Goal: Information Seeking & Learning: Learn about a topic

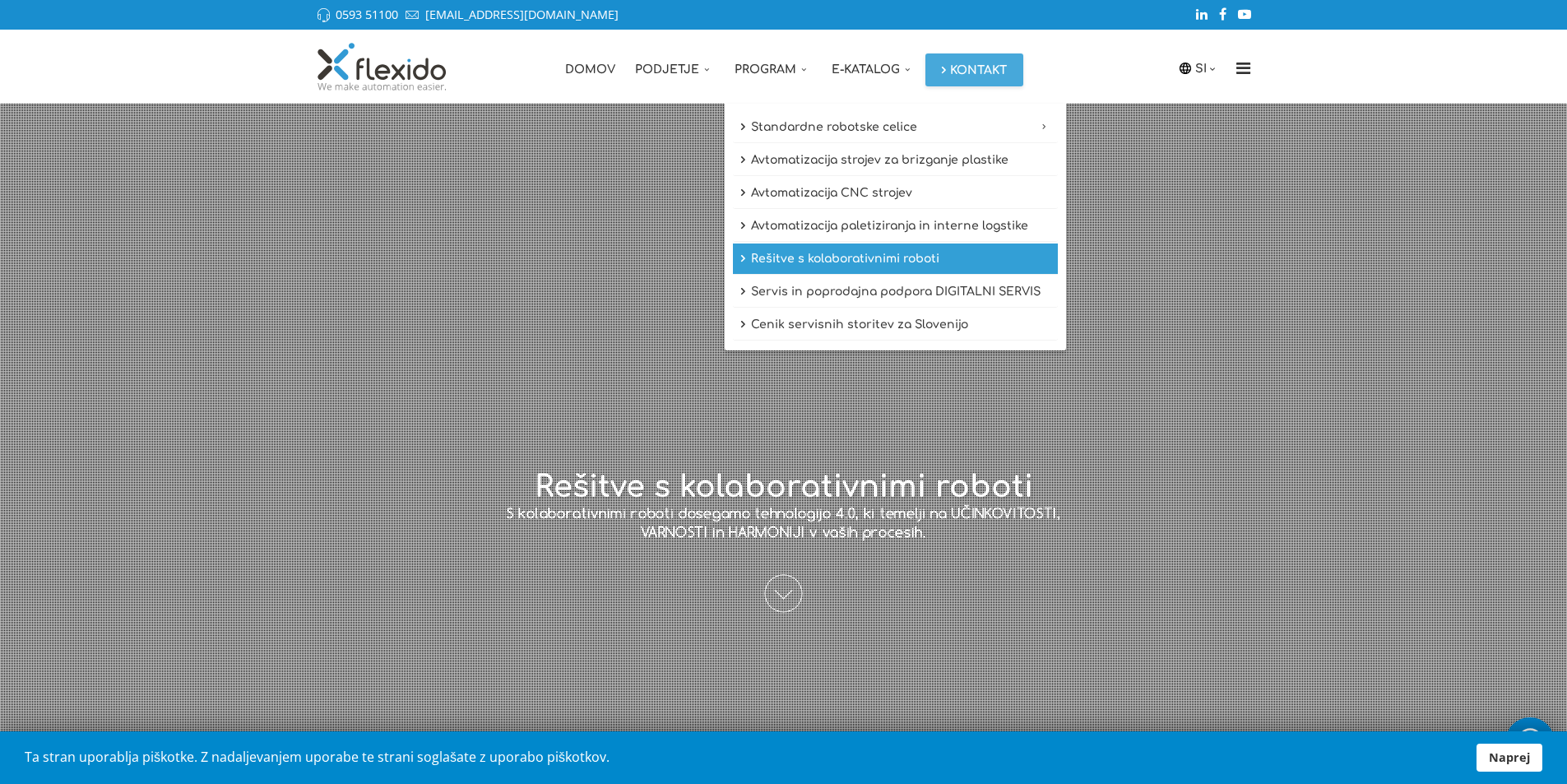
click at [817, 261] on link "Rešitve s kolaborativnimi roboti" at bounding box center [895, 259] width 325 height 32
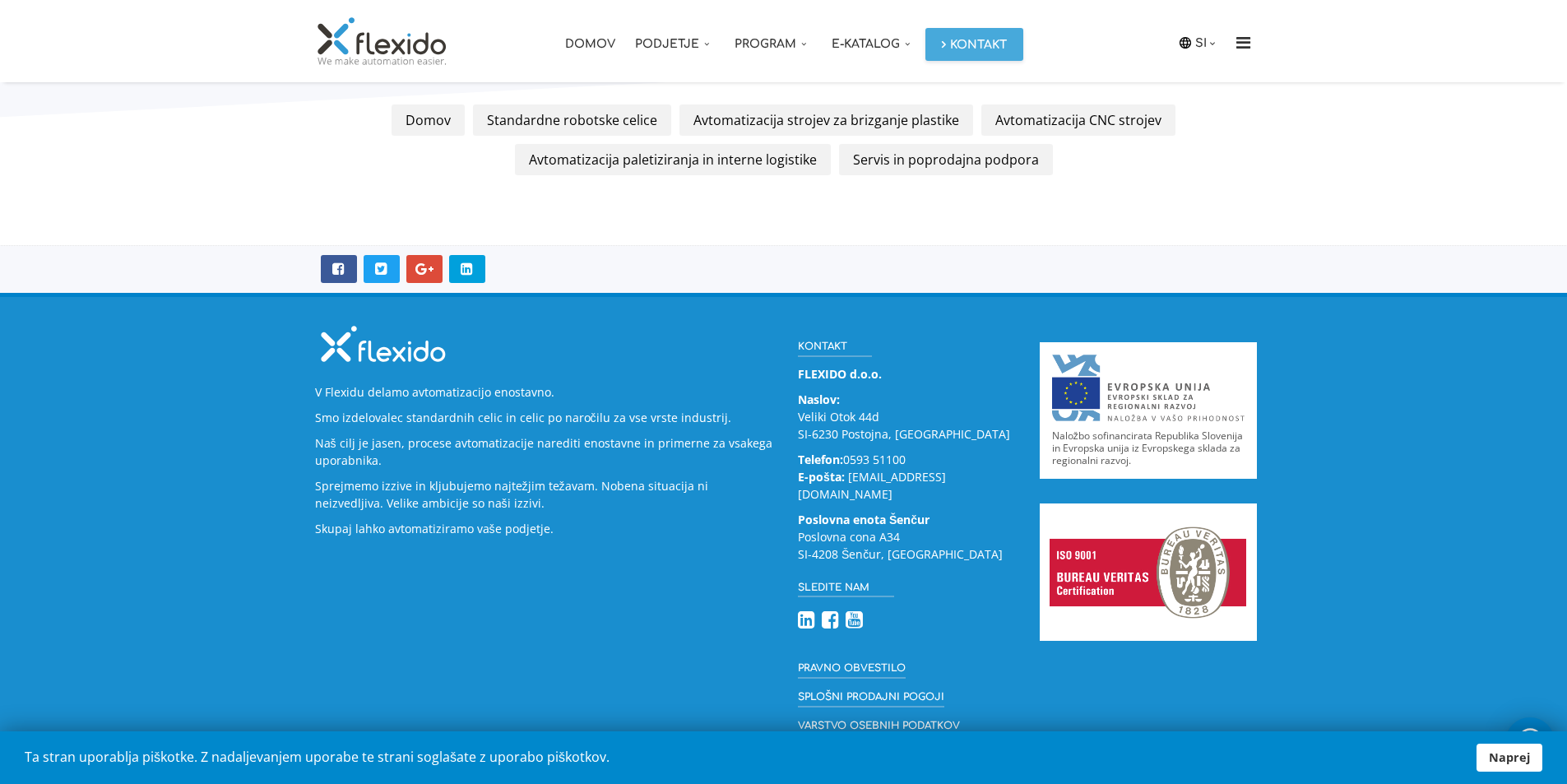
scroll to position [3090, 0]
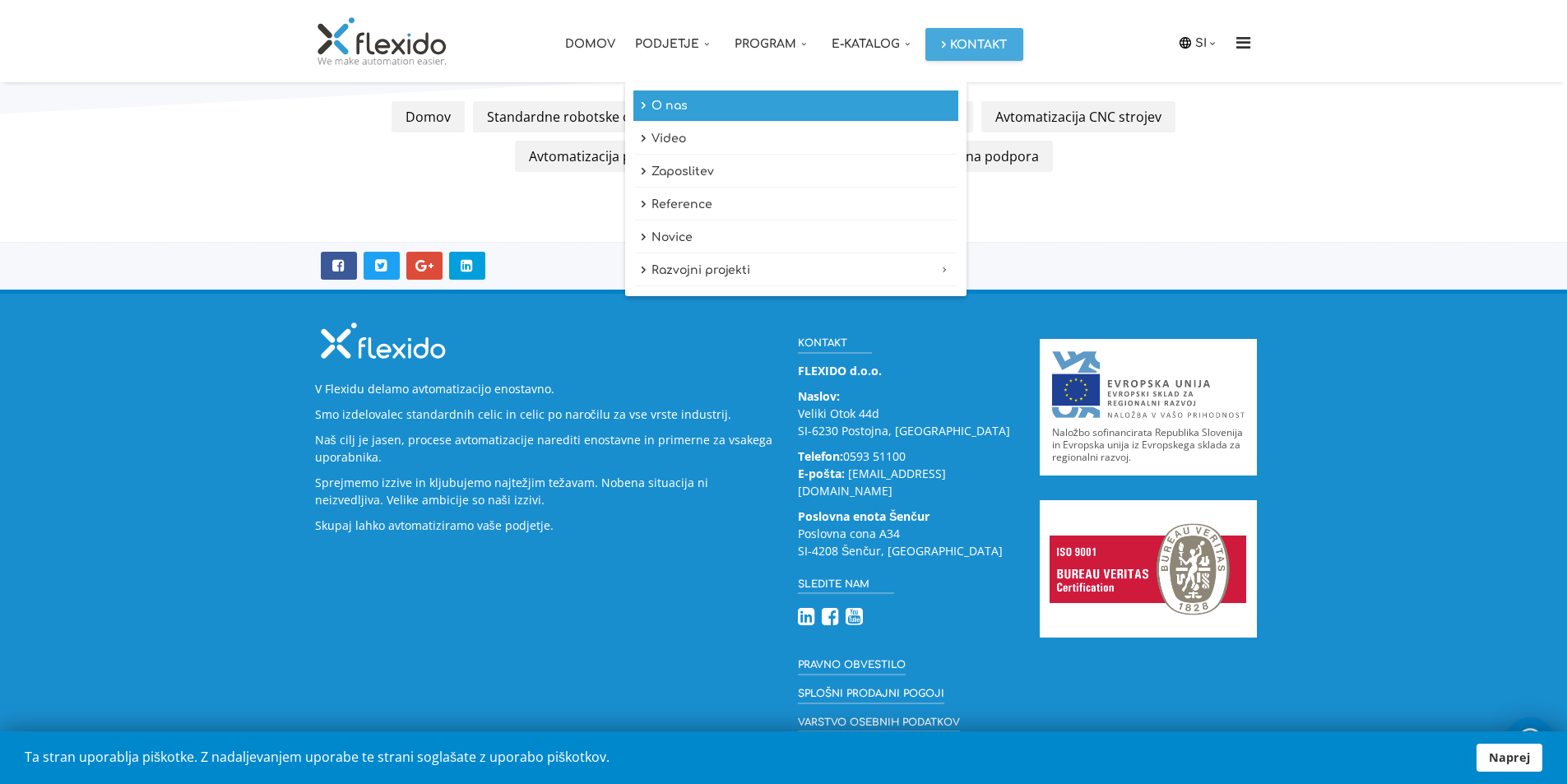
click at [673, 105] on link "O nas" at bounding box center [795, 106] width 325 height 32
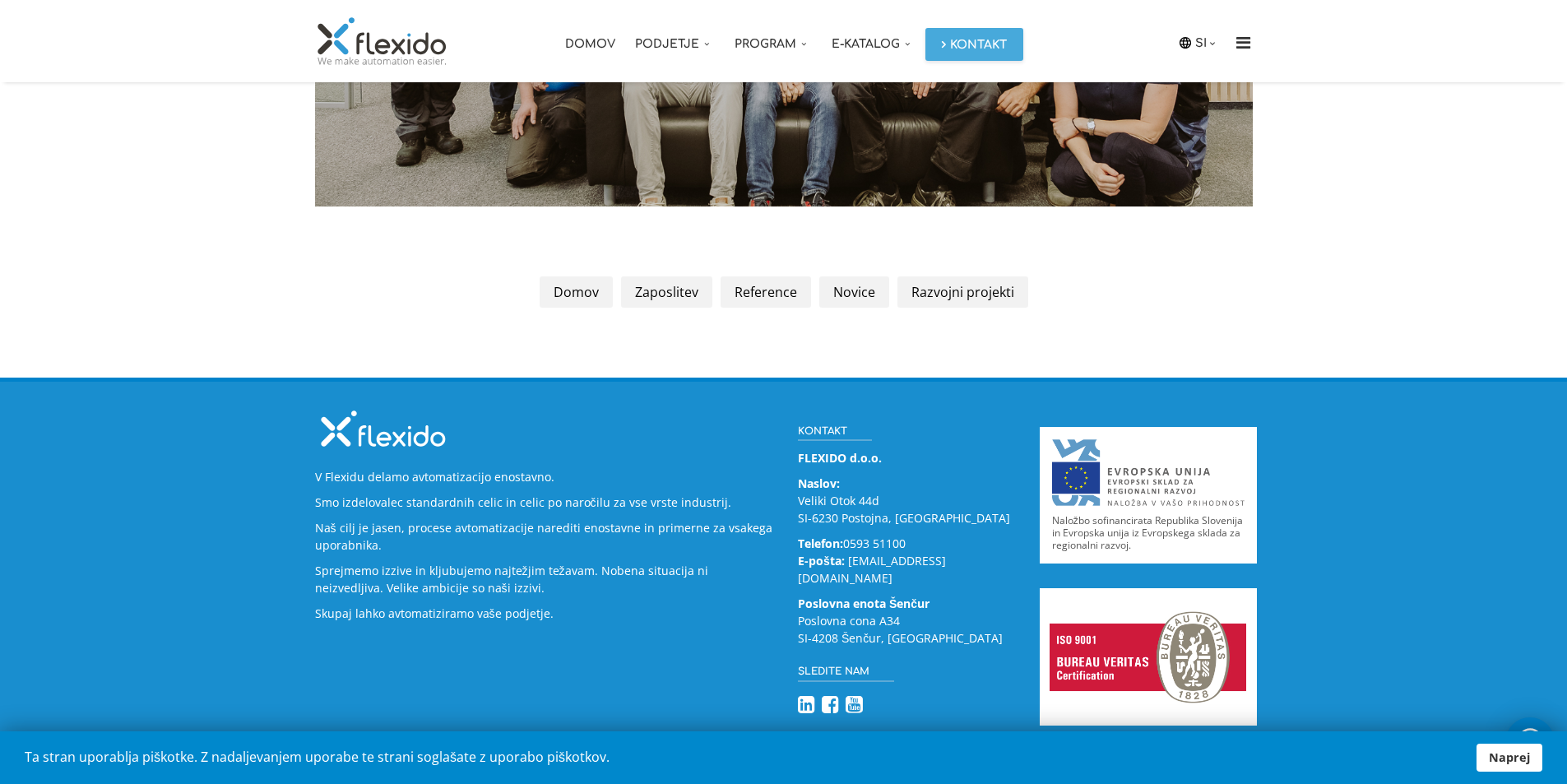
scroll to position [2190, 0]
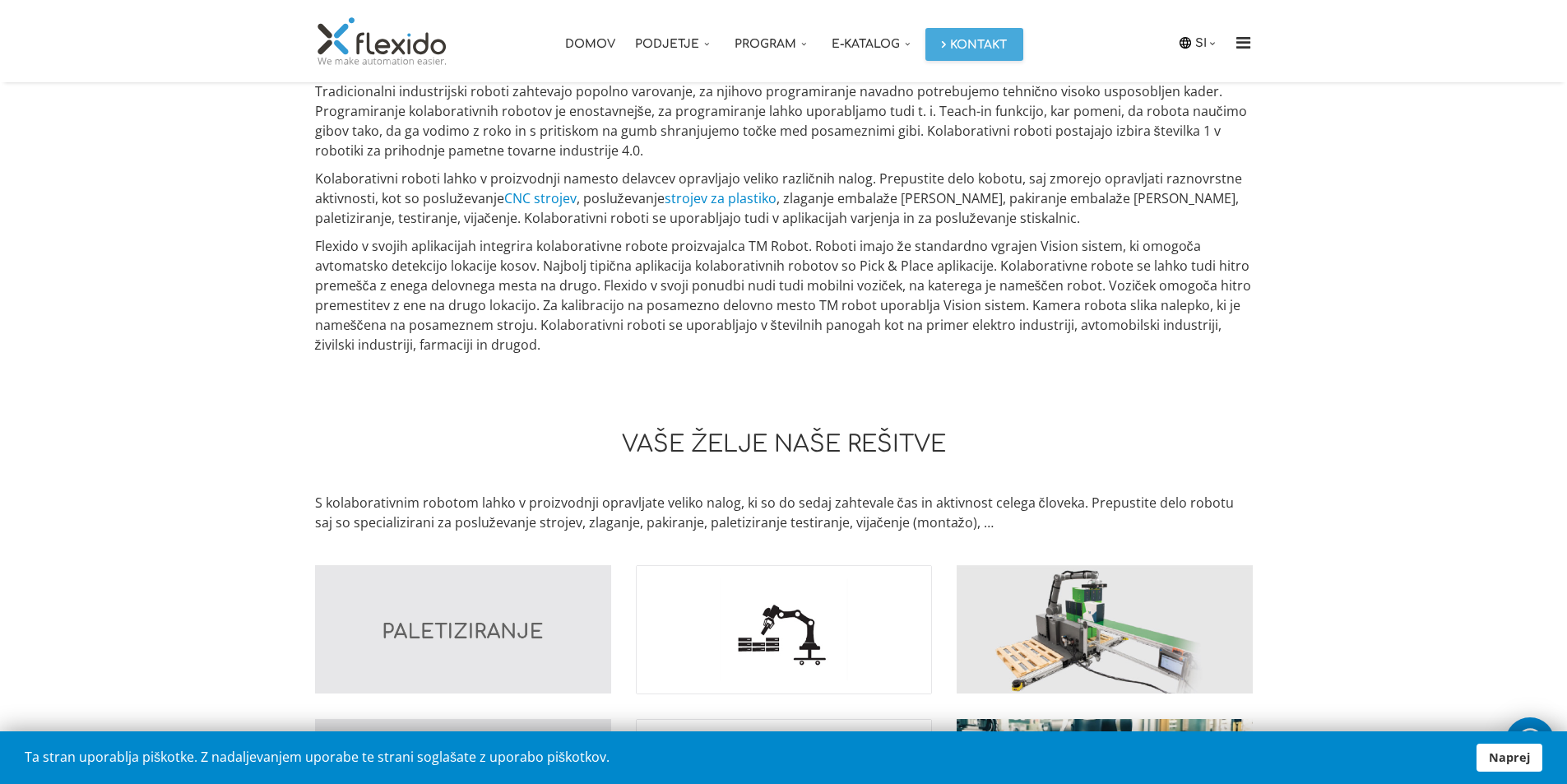
scroll to position [936, 0]
